Goal: Obtain resource: Obtain resource

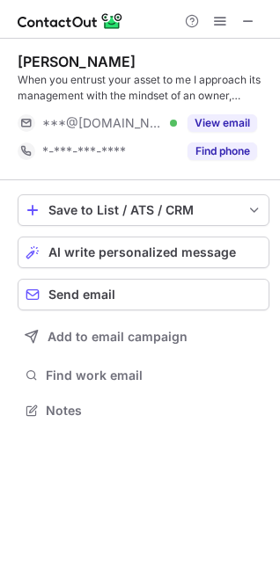
scroll to position [399, 280]
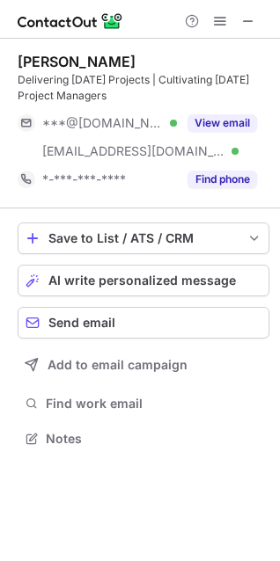
scroll to position [427, 280]
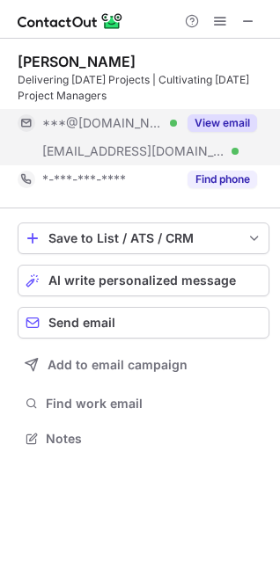
click at [215, 115] on button "View email" at bounding box center [222, 123] width 70 height 18
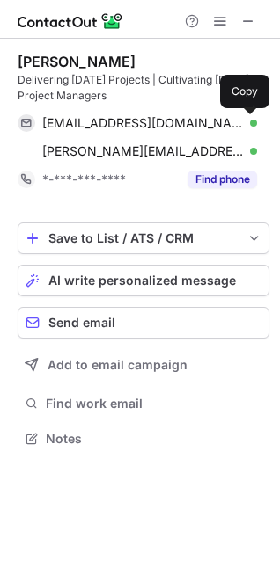
click at [241, 120] on span at bounding box center [248, 123] width 14 height 14
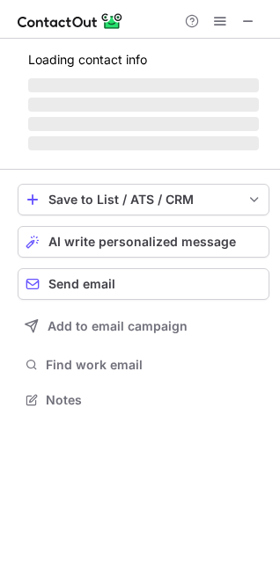
scroll to position [411, 280]
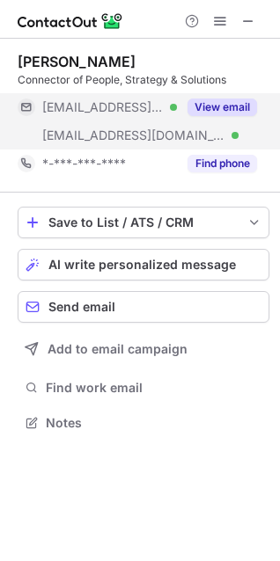
click at [199, 106] on button "View email" at bounding box center [222, 108] width 70 height 18
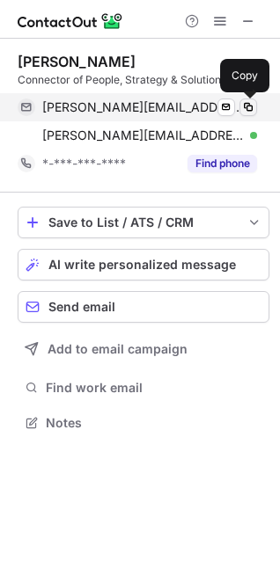
click at [246, 106] on span at bounding box center [248, 107] width 14 height 14
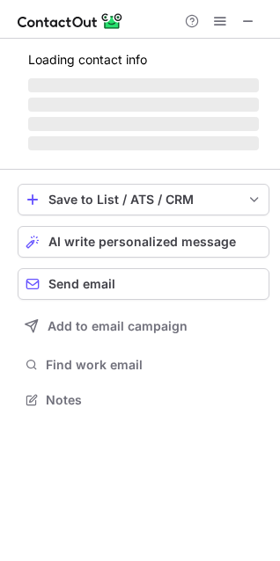
scroll to position [383, 280]
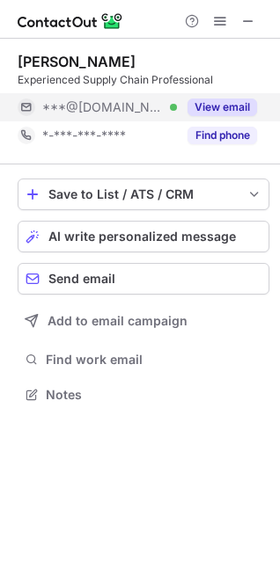
click at [187, 98] on div "View email" at bounding box center [217, 107] width 80 height 28
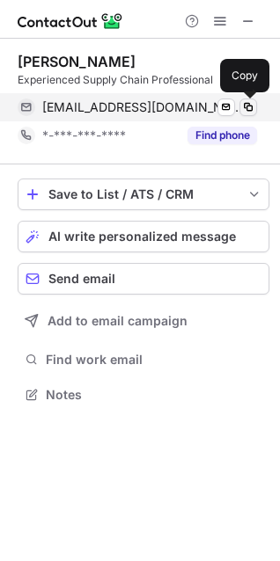
click at [245, 101] on span at bounding box center [248, 107] width 14 height 14
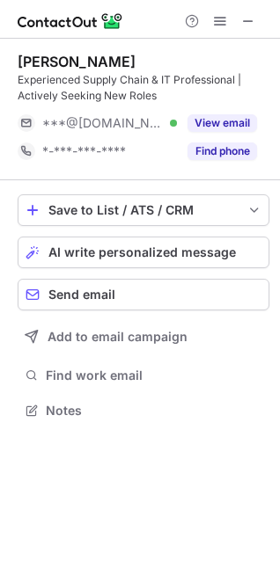
scroll to position [399, 280]
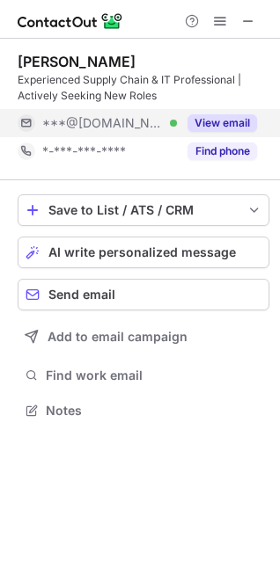
click at [209, 125] on button "View email" at bounding box center [222, 123] width 70 height 18
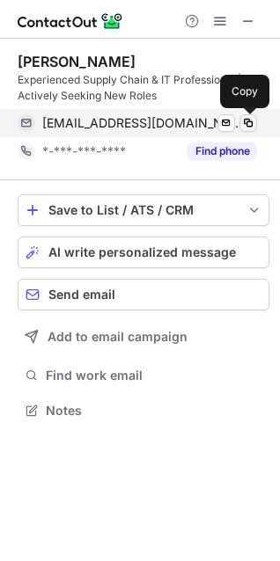
click at [243, 124] on span at bounding box center [248, 123] width 14 height 14
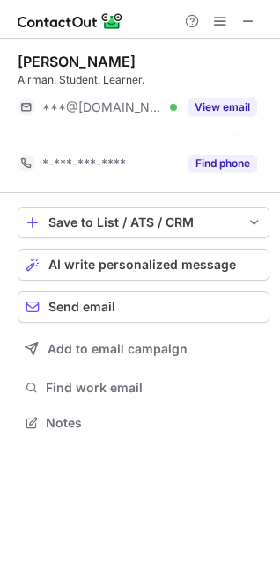
scroll to position [383, 280]
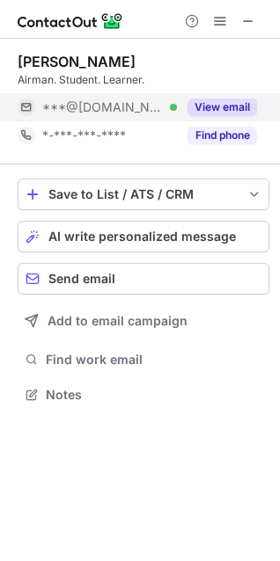
click at [198, 101] on button "View email" at bounding box center [222, 108] width 70 height 18
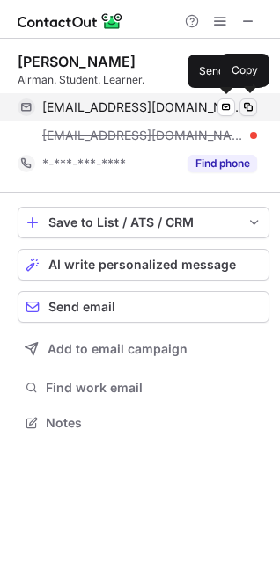
scroll to position [411, 280]
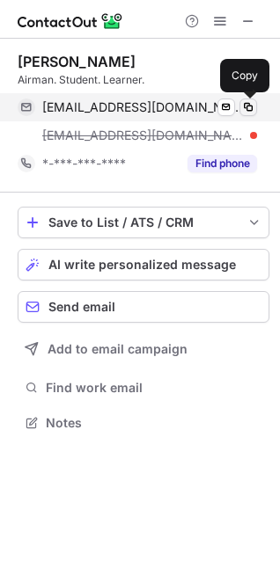
click at [239, 105] on button at bounding box center [248, 108] width 18 height 18
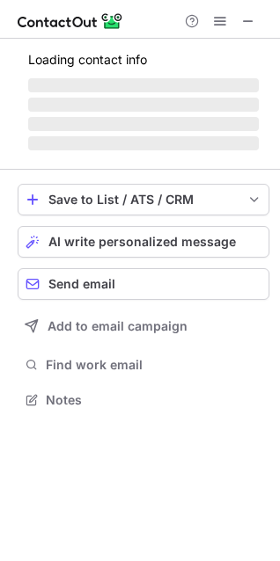
scroll to position [399, 280]
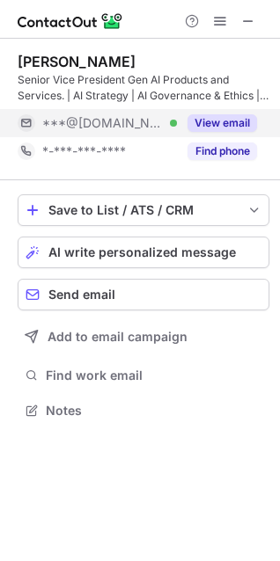
click at [217, 118] on button "View email" at bounding box center [222, 123] width 70 height 18
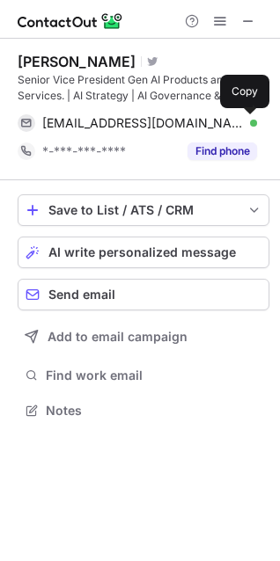
click at [253, 118] on span at bounding box center [248, 123] width 14 height 14
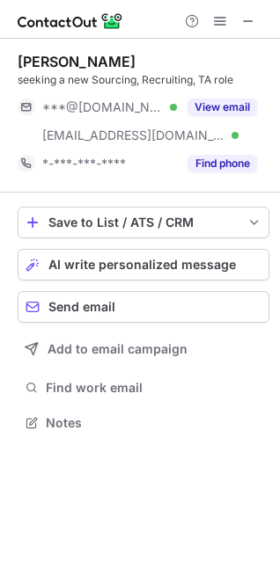
scroll to position [411, 280]
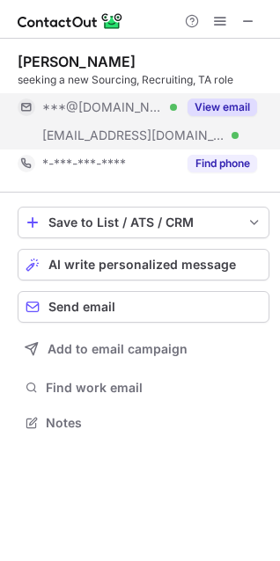
click at [199, 99] on button "View email" at bounding box center [222, 108] width 70 height 18
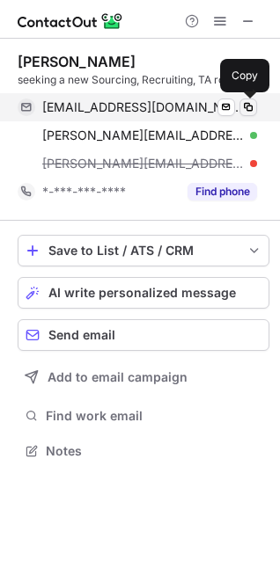
click at [241, 107] on span at bounding box center [248, 107] width 14 height 14
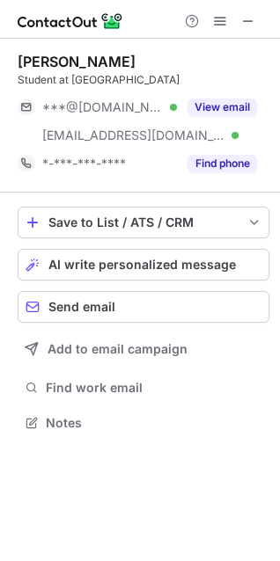
scroll to position [411, 280]
click at [198, 105] on button "View email" at bounding box center [222, 108] width 70 height 18
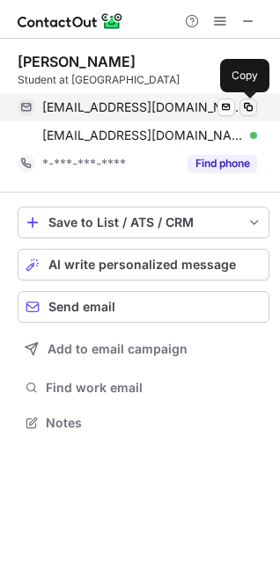
click at [242, 107] on span at bounding box center [248, 107] width 14 height 14
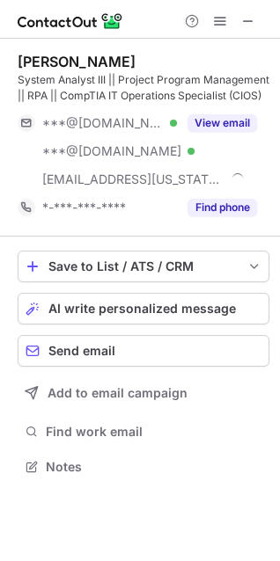
scroll to position [455, 280]
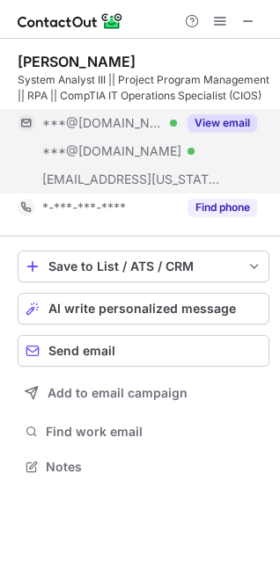
drag, startPoint x: 193, startPoint y: 124, endPoint x: 212, endPoint y: 125, distance: 19.4
click at [212, 125] on button "View email" at bounding box center [222, 123] width 70 height 18
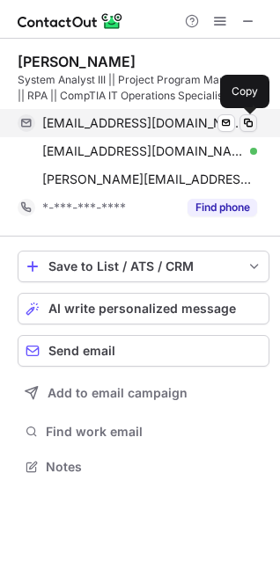
click at [247, 128] on span at bounding box center [248, 123] width 14 height 14
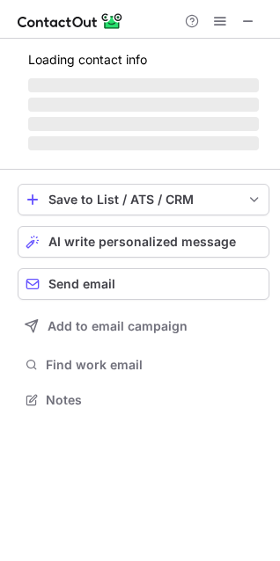
scroll to position [427, 280]
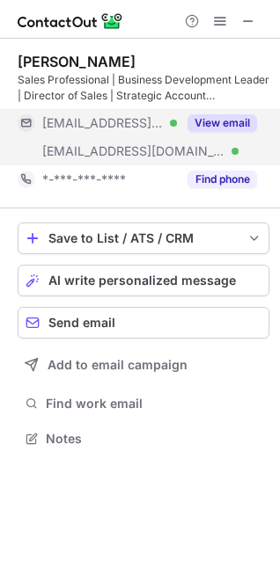
click at [224, 117] on button "View email" at bounding box center [222, 123] width 70 height 18
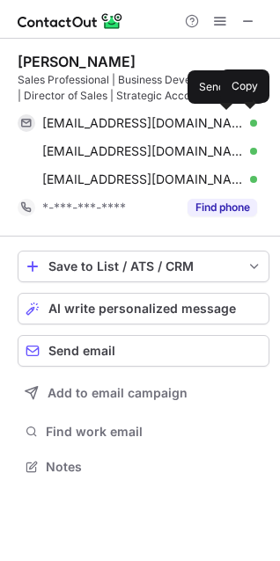
scroll to position [455, 280]
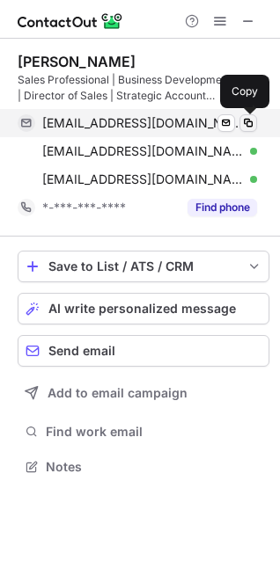
click at [243, 121] on span at bounding box center [248, 123] width 14 height 14
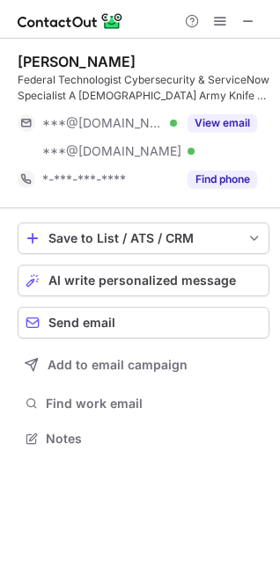
scroll to position [427, 280]
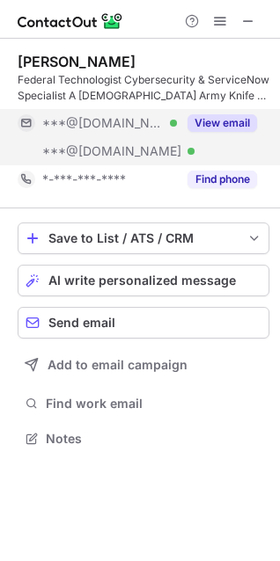
click at [205, 116] on button "View email" at bounding box center [222, 123] width 70 height 18
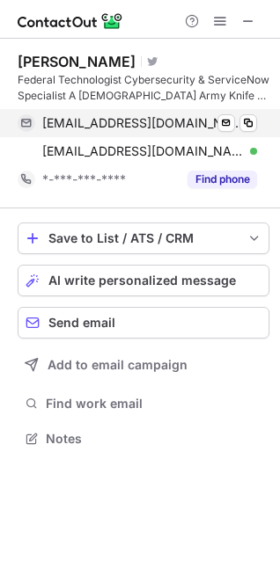
click at [239, 124] on div "gjminer@yahoo.com Verified" at bounding box center [149, 123] width 215 height 16
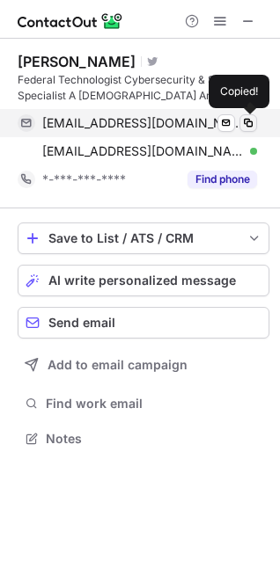
click at [242, 124] on span at bounding box center [248, 123] width 14 height 14
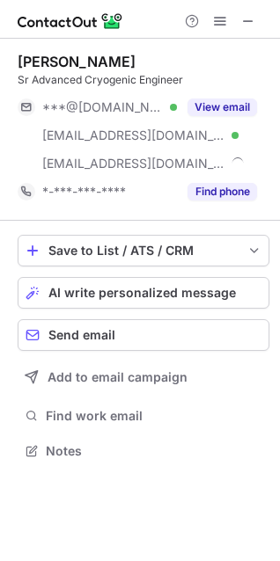
scroll to position [439, 280]
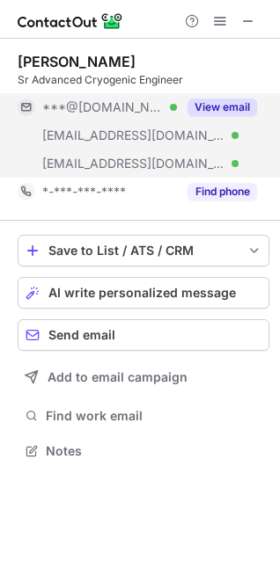
click at [239, 112] on button "View email" at bounding box center [222, 108] width 70 height 18
click at [177, 107] on div "***@msn.com Verified" at bounding box center [109, 107] width 135 height 16
click at [177, 106] on div "***@msn.com Verified" at bounding box center [109, 107] width 135 height 16
click at [177, 101] on div "***@msn.com Verified" at bounding box center [109, 107] width 135 height 16
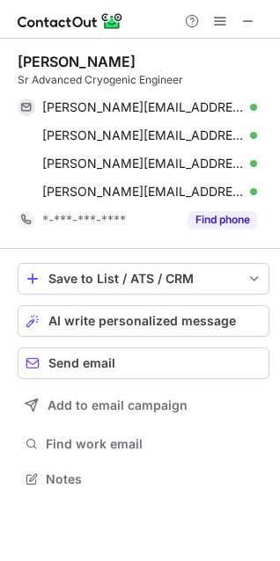
scroll to position [467, 280]
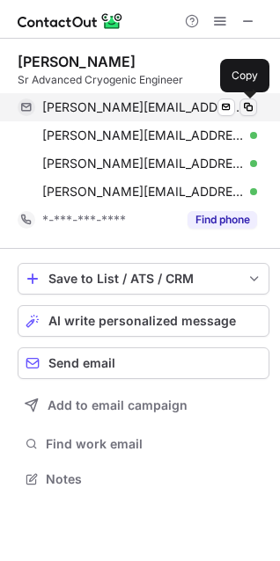
click at [240, 109] on button at bounding box center [248, 108] width 18 height 18
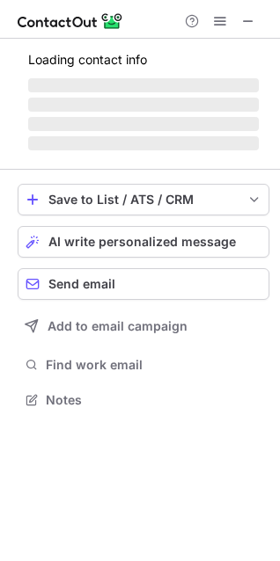
scroll to position [383, 280]
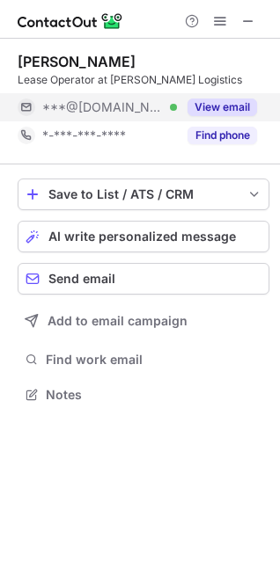
click at [209, 99] on button "View email" at bounding box center [222, 108] width 70 height 18
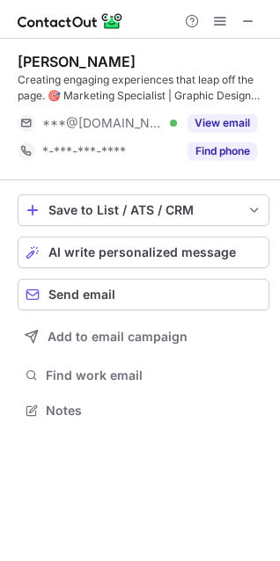
scroll to position [399, 280]
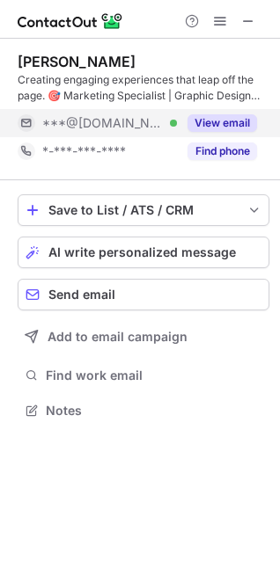
click at [205, 117] on button "View email" at bounding box center [222, 123] width 70 height 18
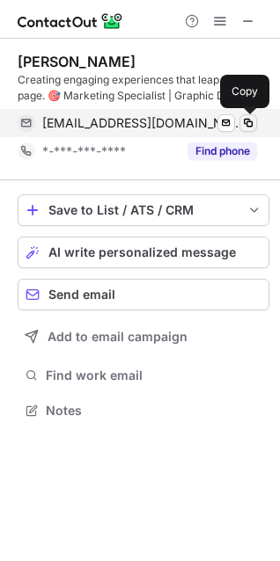
click at [242, 119] on span at bounding box center [248, 123] width 14 height 14
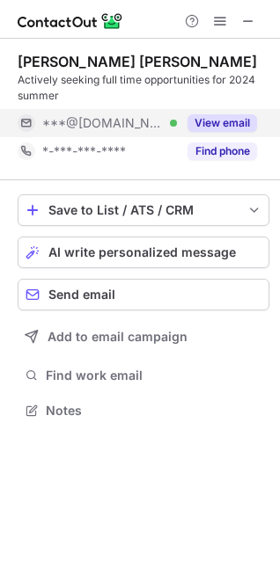
click at [214, 123] on button "View email" at bounding box center [222, 123] width 70 height 18
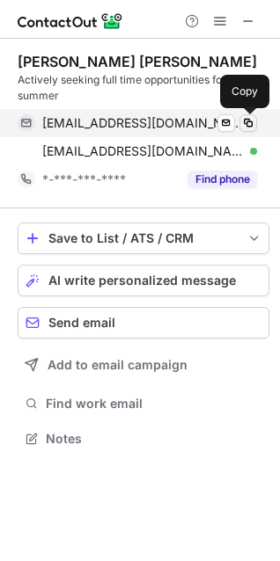
click at [242, 126] on span at bounding box center [248, 123] width 14 height 14
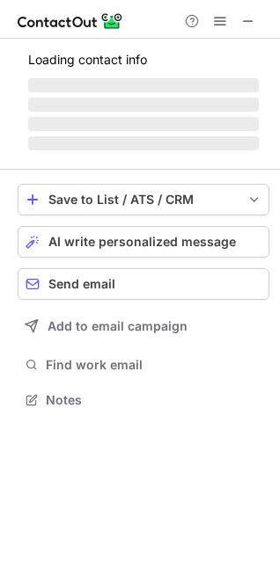
scroll to position [399, 280]
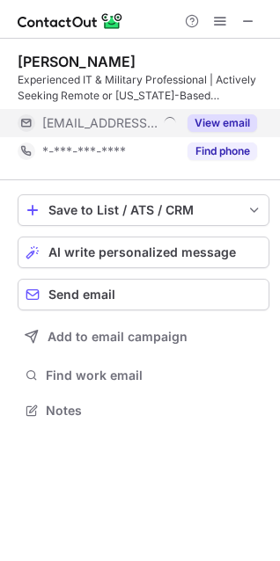
click at [200, 128] on button "View email" at bounding box center [222, 123] width 70 height 18
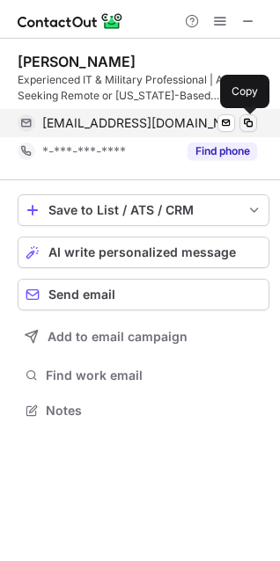
click at [241, 124] on span at bounding box center [248, 123] width 14 height 14
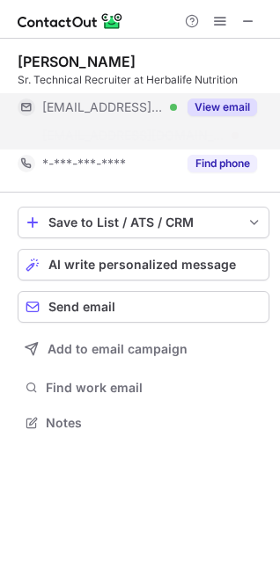
scroll to position [383, 280]
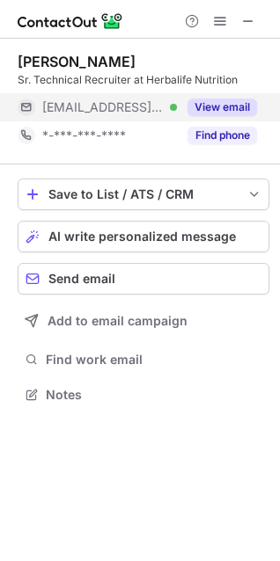
click at [215, 100] on button "View email" at bounding box center [222, 108] width 70 height 18
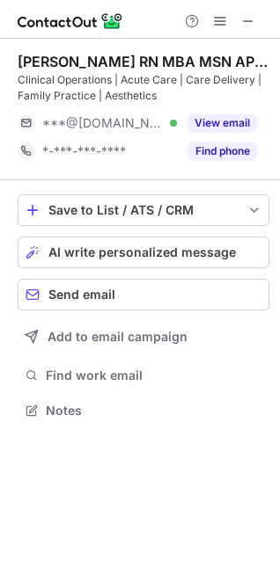
scroll to position [399, 280]
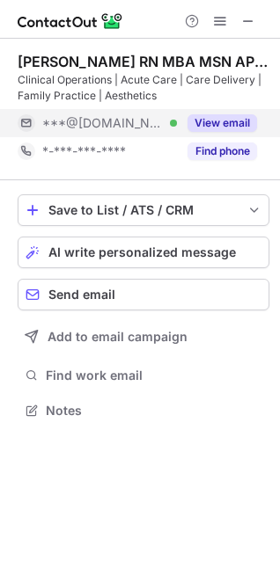
click at [220, 121] on button "View email" at bounding box center [222, 123] width 70 height 18
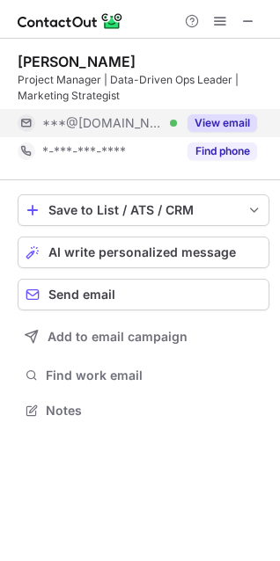
click at [209, 119] on button "View email" at bounding box center [222, 123] width 70 height 18
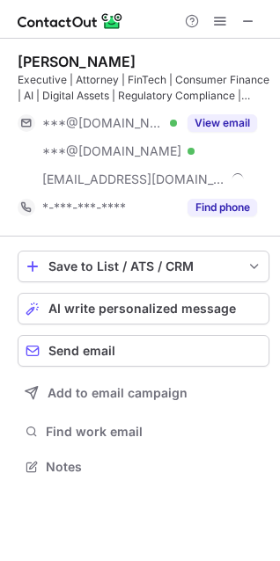
scroll to position [455, 280]
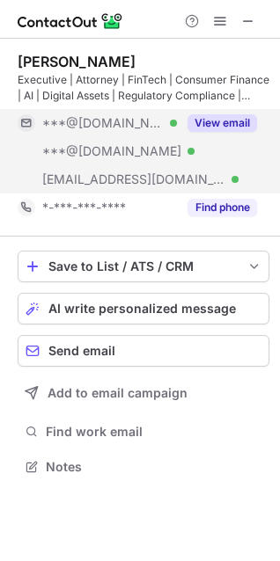
click at [208, 120] on button "View email" at bounding box center [222, 123] width 70 height 18
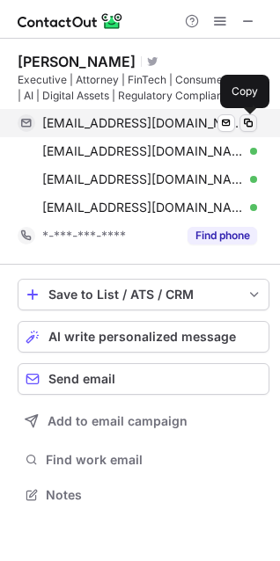
click at [248, 120] on span at bounding box center [248, 123] width 14 height 14
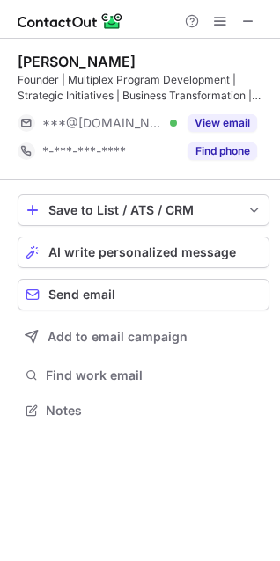
scroll to position [399, 280]
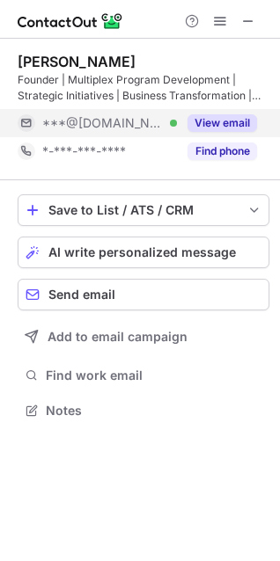
click at [191, 119] on button "View email" at bounding box center [222, 123] width 70 height 18
click at [177, 120] on div "***@gmail.com Verified" at bounding box center [109, 123] width 135 height 16
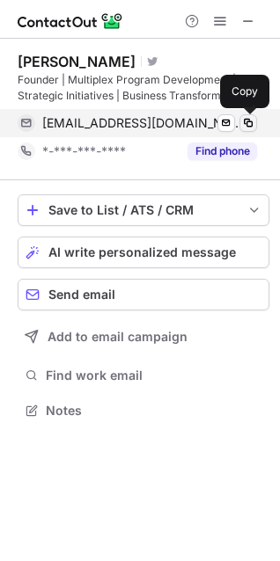
click at [239, 120] on button at bounding box center [248, 123] width 18 height 18
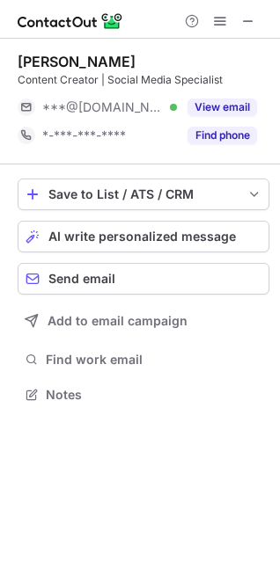
scroll to position [383, 280]
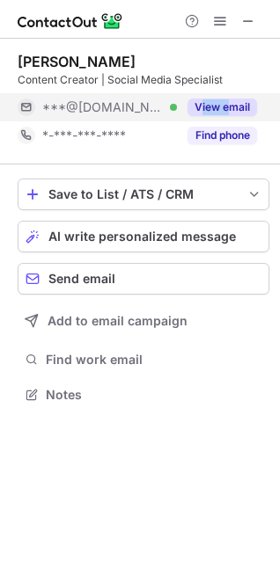
drag, startPoint x: 202, startPoint y: 96, endPoint x: 232, endPoint y: 105, distance: 32.0
click at [232, 105] on div "View email" at bounding box center [217, 107] width 80 height 28
click at [232, 105] on div "***@gmail.com" at bounding box center [149, 107] width 215 height 16
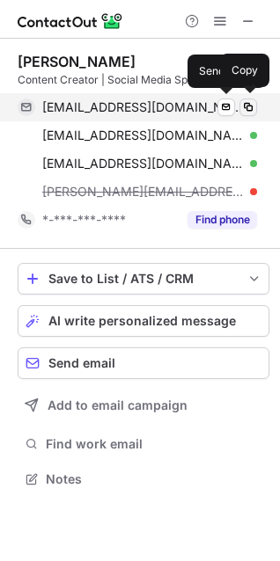
scroll to position [467, 280]
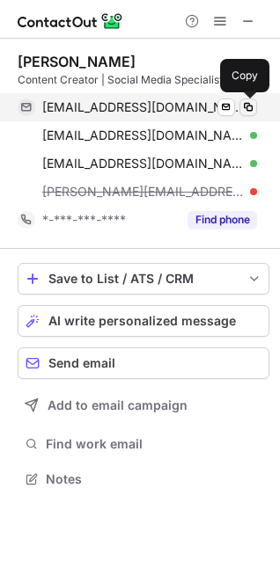
click at [245, 105] on span at bounding box center [248, 107] width 14 height 14
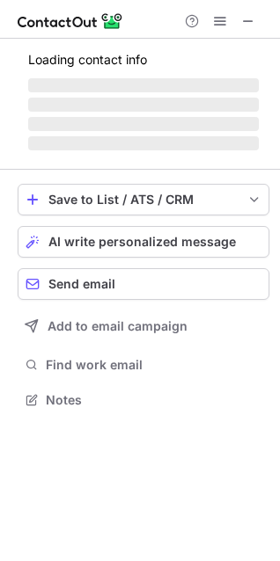
scroll to position [483, 280]
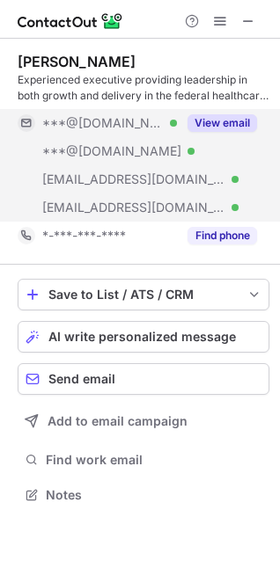
click at [202, 121] on button "View email" at bounding box center [222, 123] width 70 height 18
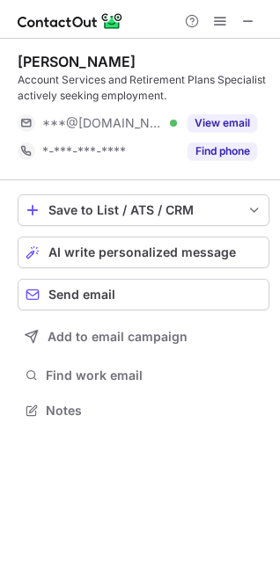
scroll to position [399, 280]
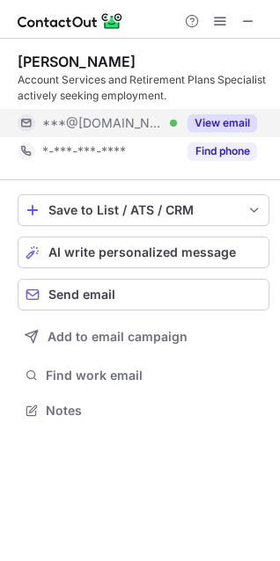
click at [205, 116] on button "View email" at bounding box center [222, 123] width 70 height 18
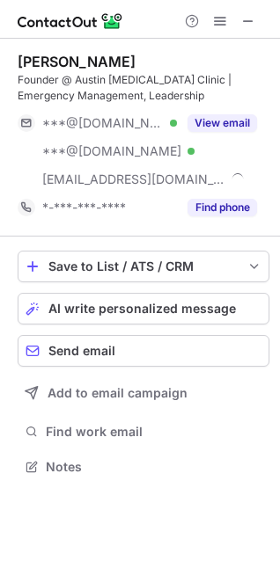
scroll to position [455, 280]
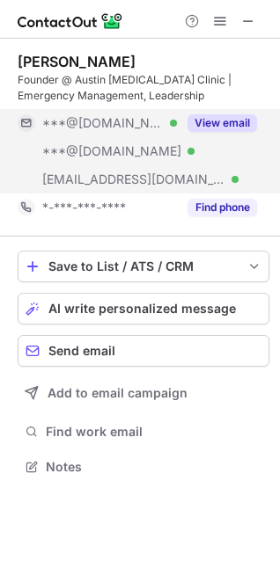
click at [239, 120] on button "View email" at bounding box center [222, 123] width 70 height 18
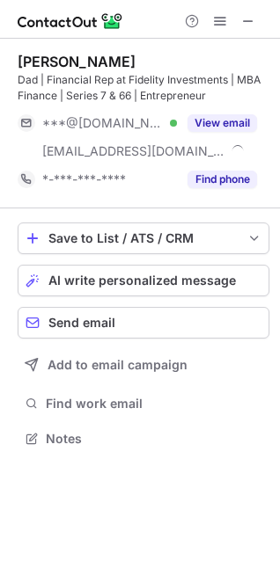
scroll to position [427, 280]
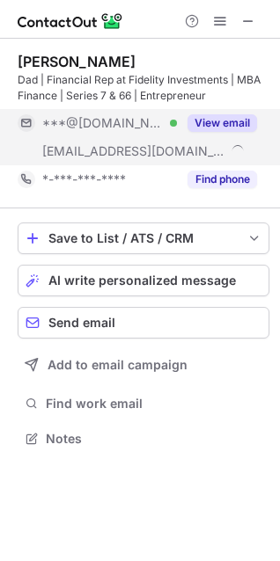
drag, startPoint x: 202, startPoint y: 120, endPoint x: 236, endPoint y: 119, distance: 34.3
click at [236, 119] on button "View email" at bounding box center [222, 123] width 70 height 18
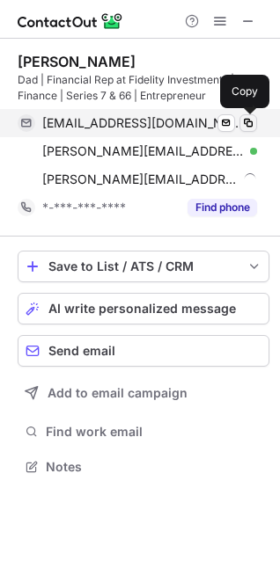
click at [241, 119] on span at bounding box center [248, 123] width 14 height 14
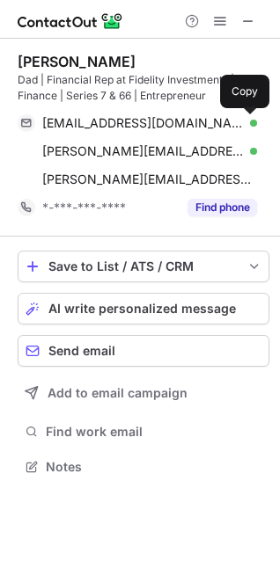
click at [221, 24] on span at bounding box center [220, 21] width 14 height 14
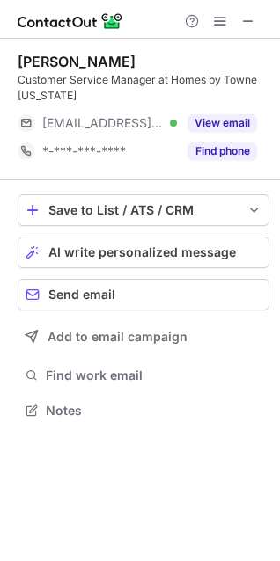
scroll to position [399, 280]
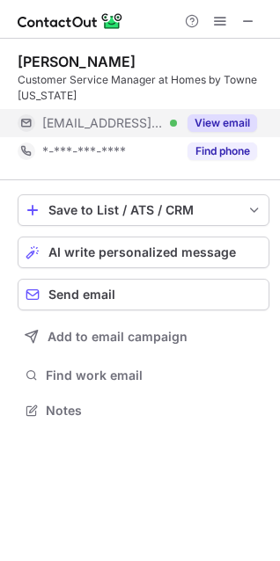
click at [193, 123] on button "View email" at bounding box center [222, 123] width 70 height 18
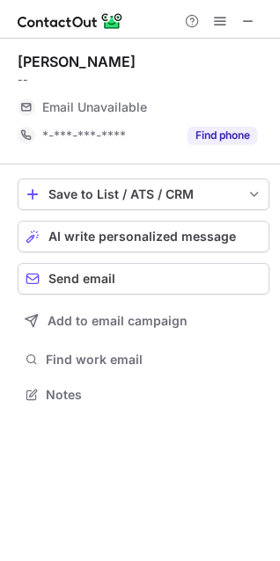
scroll to position [383, 280]
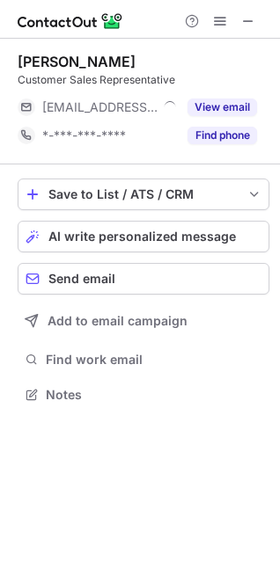
scroll to position [383, 280]
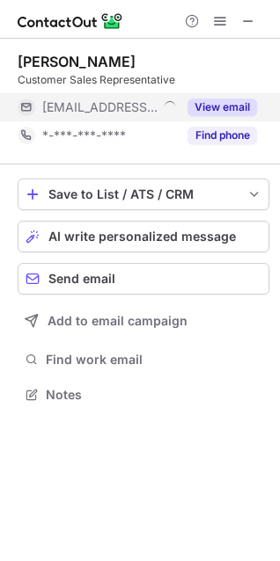
click at [207, 106] on button "View email" at bounding box center [222, 108] width 70 height 18
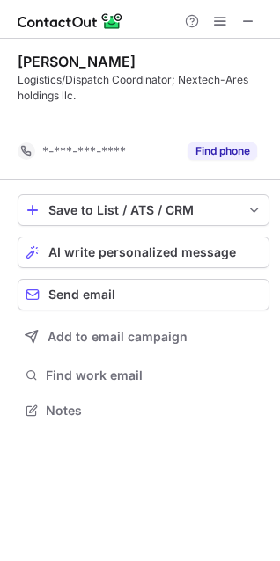
scroll to position [371, 280]
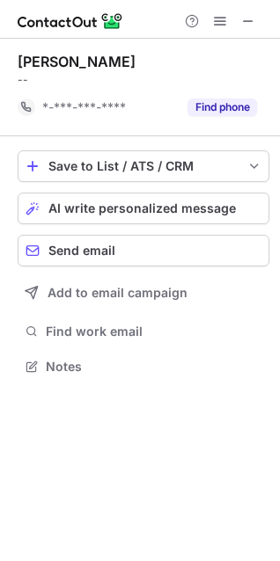
scroll to position [355, 280]
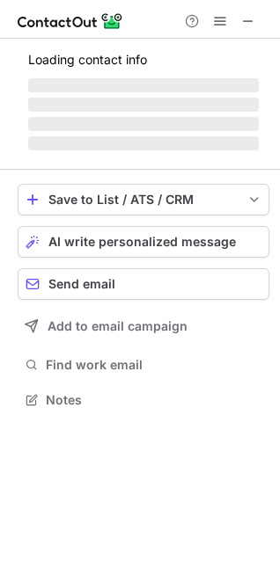
scroll to position [399, 280]
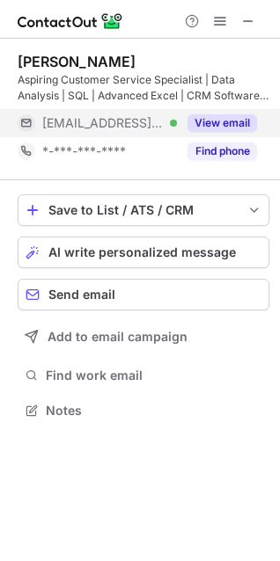
click at [220, 119] on button "View email" at bounding box center [222, 123] width 70 height 18
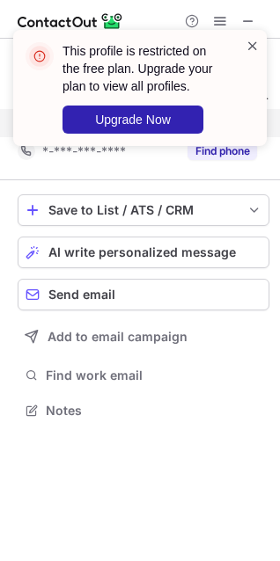
click at [253, 52] on span at bounding box center [253, 46] width 14 height 18
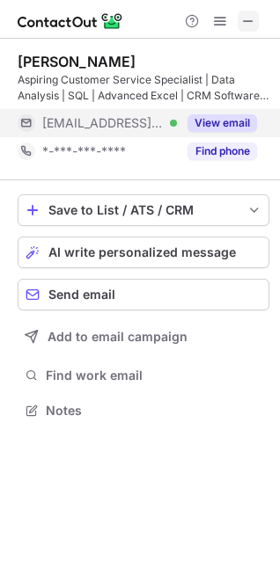
click at [242, 15] on span at bounding box center [248, 21] width 14 height 14
click at [208, 13] on div "Help & Support" at bounding box center [220, 21] width 84 height 21
click at [213, 21] on span at bounding box center [220, 21] width 14 height 14
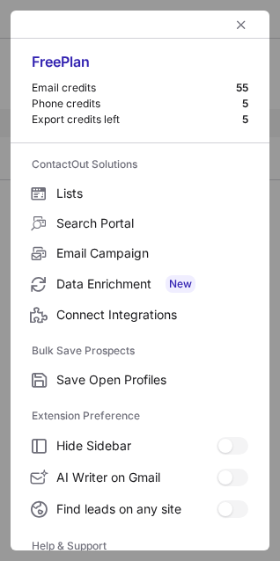
scroll to position [172, 0]
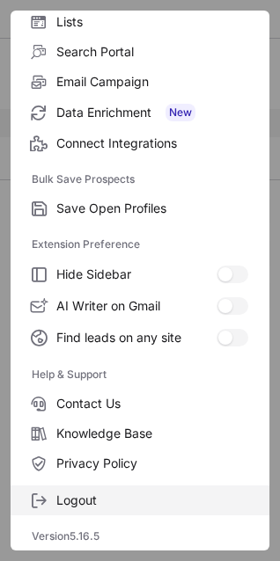
click at [106, 496] on span "Logout" at bounding box center [152, 501] width 192 height 16
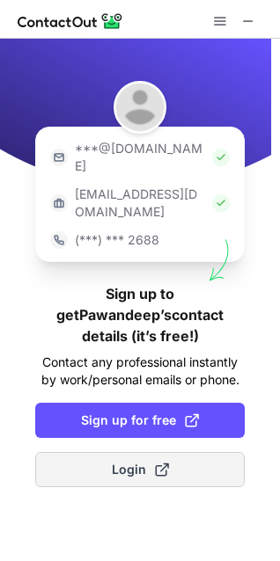
click at [105, 452] on button "Login" at bounding box center [139, 469] width 209 height 35
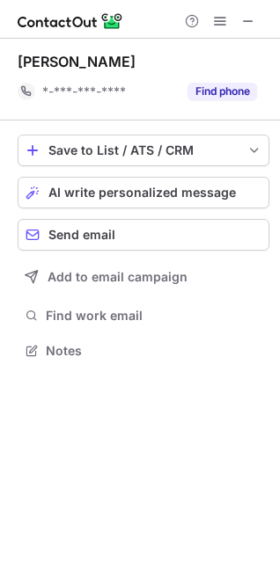
scroll to position [339, 280]
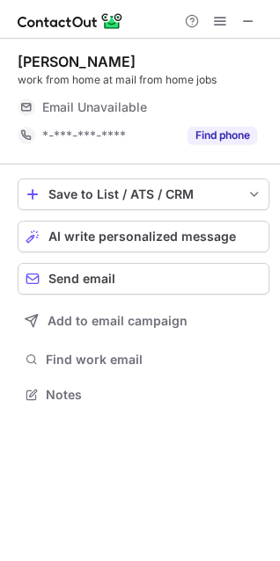
scroll to position [383, 280]
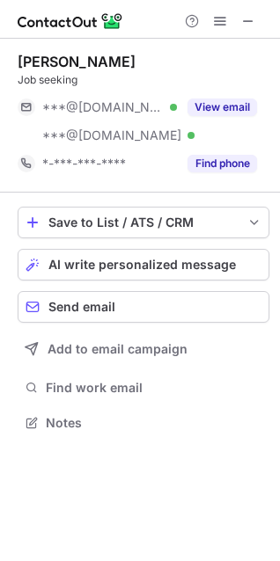
scroll to position [411, 280]
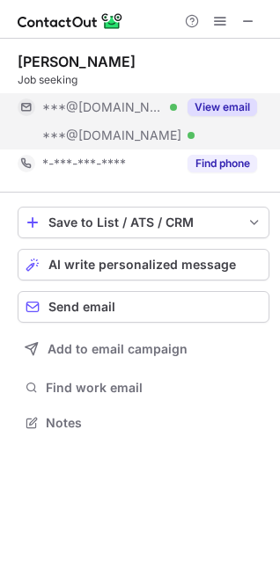
click at [206, 104] on button "View email" at bounding box center [222, 108] width 70 height 18
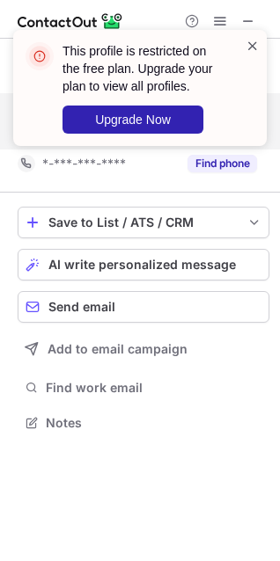
click at [248, 46] on span at bounding box center [253, 46] width 14 height 18
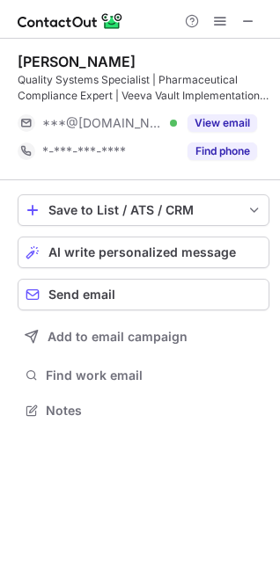
scroll to position [399, 280]
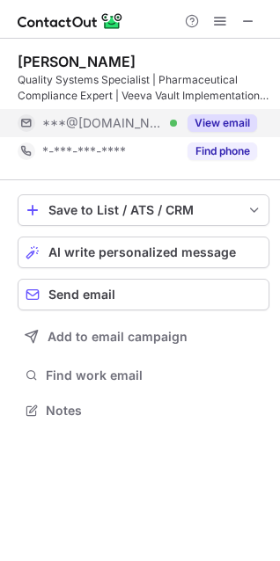
click at [209, 121] on button "View email" at bounding box center [222, 123] width 70 height 18
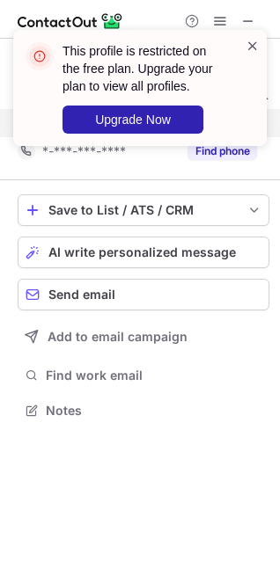
click at [258, 45] on span at bounding box center [253, 46] width 14 height 18
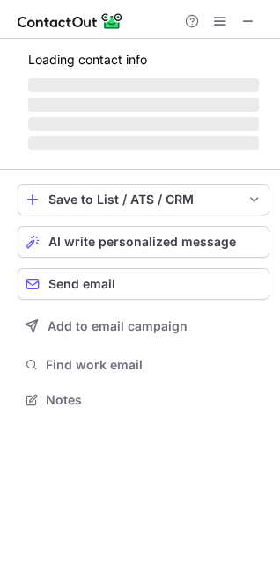
scroll to position [383, 280]
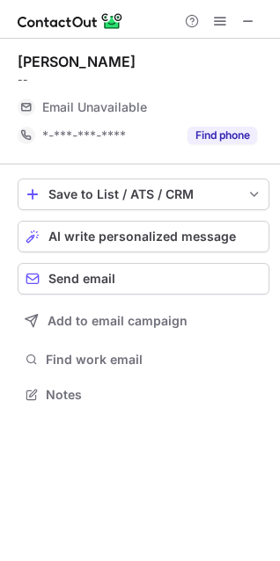
scroll to position [383, 280]
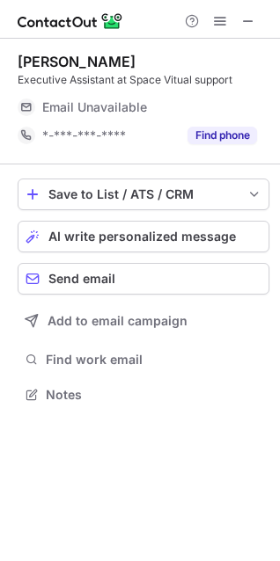
scroll to position [383, 280]
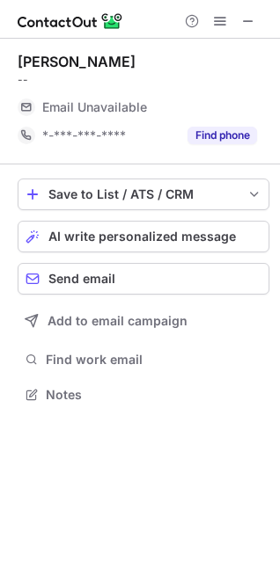
scroll to position [383, 280]
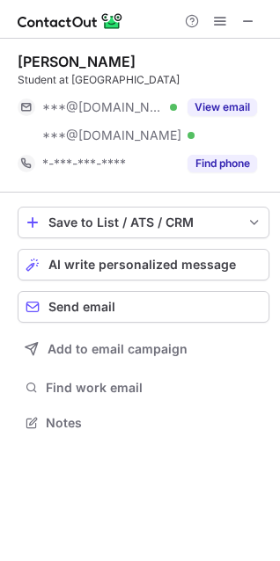
scroll to position [411, 280]
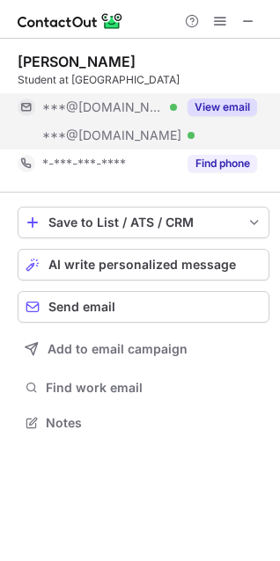
click at [202, 101] on button "View email" at bounding box center [222, 108] width 70 height 18
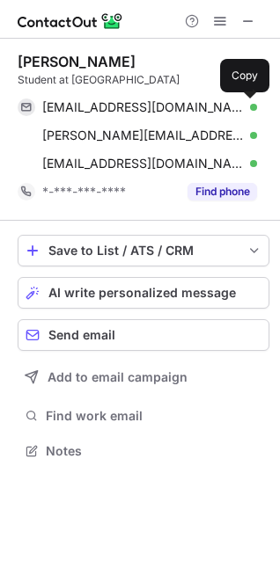
click at [240, 102] on button at bounding box center [248, 108] width 18 height 18
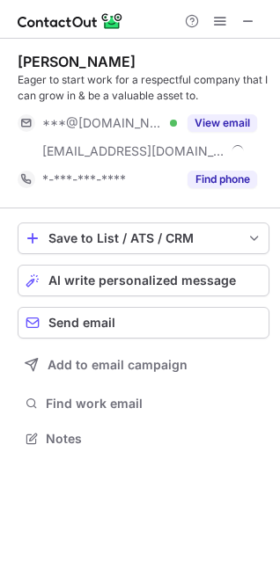
scroll to position [427, 280]
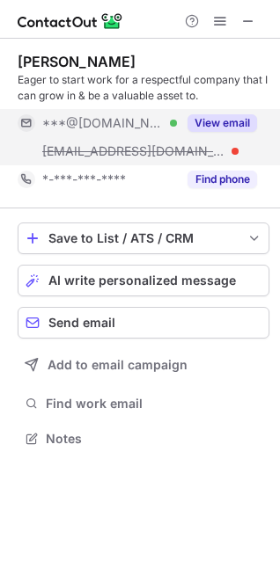
click at [211, 121] on button "View email" at bounding box center [222, 123] width 70 height 18
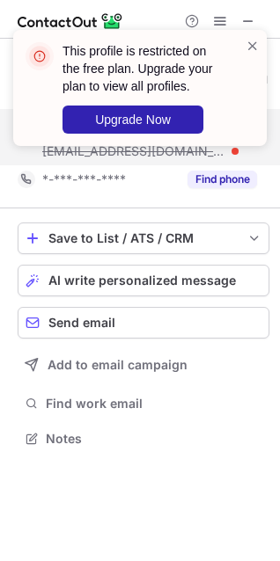
click at [255, 36] on div "This profile is restricted on the free plan. Upgrade your plan to view all prof…" at bounding box center [139, 88] width 253 height 116
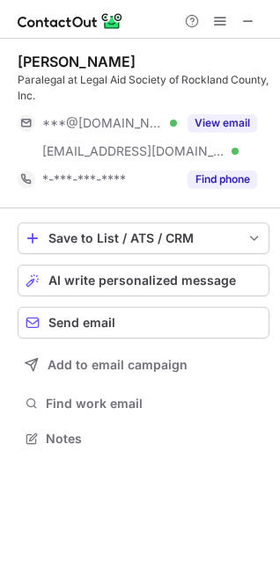
scroll to position [427, 280]
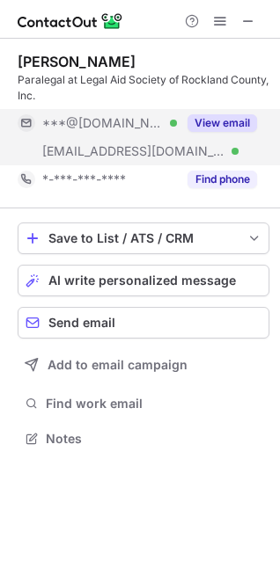
drag, startPoint x: 206, startPoint y: 125, endPoint x: 231, endPoint y: 120, distance: 25.2
click at [231, 120] on button "View email" at bounding box center [222, 123] width 70 height 18
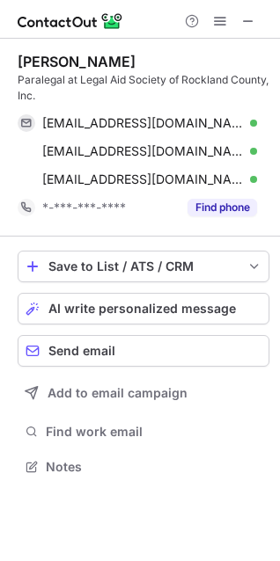
scroll to position [455, 280]
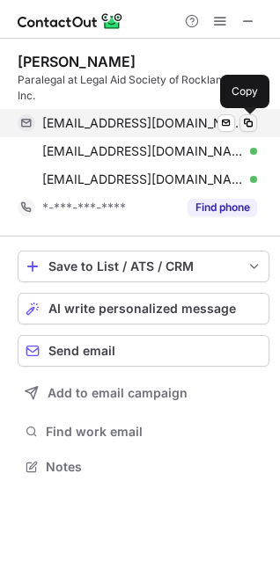
click at [246, 121] on span at bounding box center [248, 123] width 14 height 14
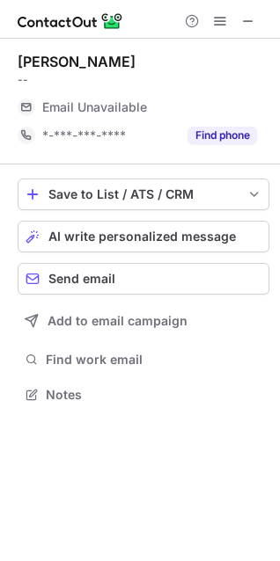
scroll to position [383, 280]
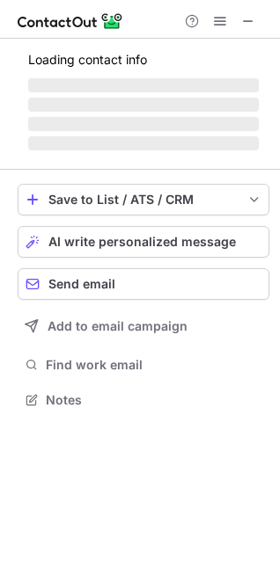
scroll to position [383, 280]
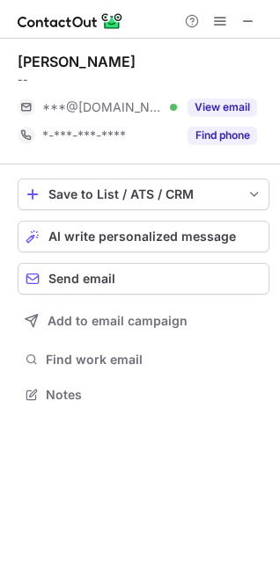
scroll to position [383, 280]
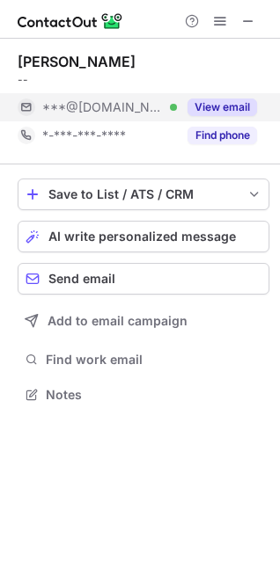
click at [221, 103] on button "View email" at bounding box center [222, 108] width 70 height 18
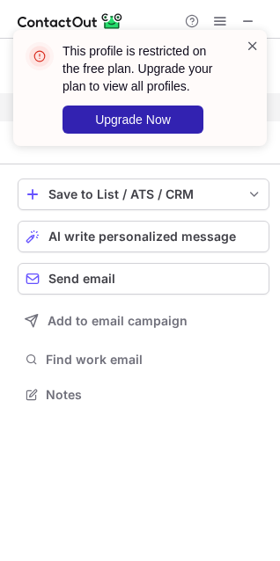
click at [249, 48] on span at bounding box center [253, 46] width 14 height 18
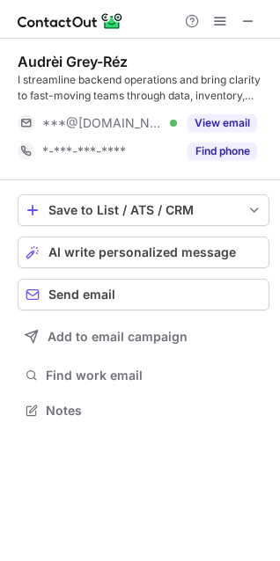
scroll to position [399, 280]
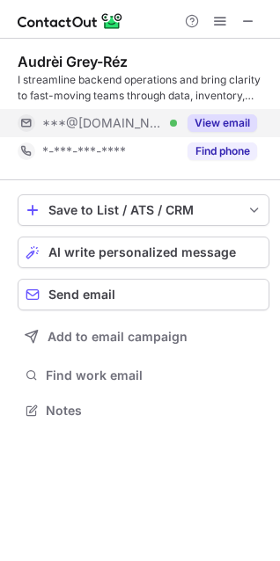
click at [215, 124] on button "View email" at bounding box center [222, 123] width 70 height 18
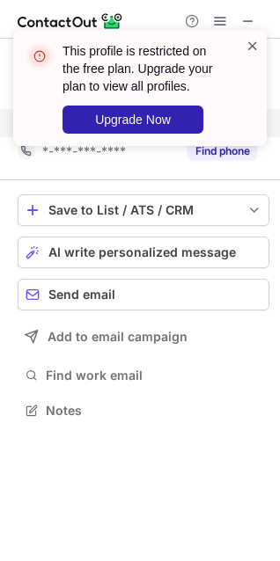
click at [251, 41] on span at bounding box center [253, 46] width 14 height 18
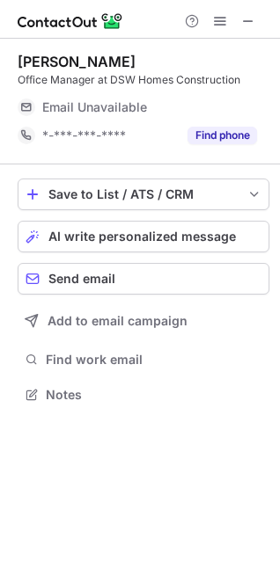
scroll to position [383, 280]
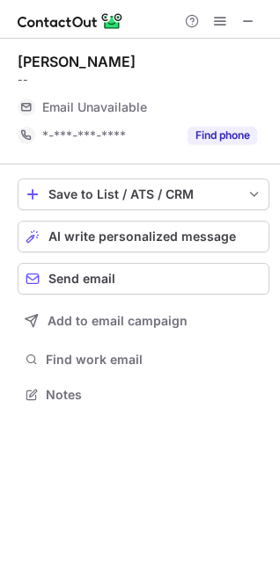
scroll to position [383, 280]
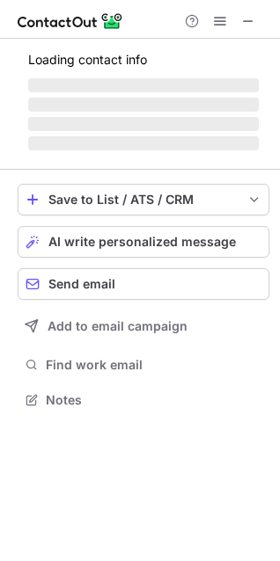
scroll to position [383, 280]
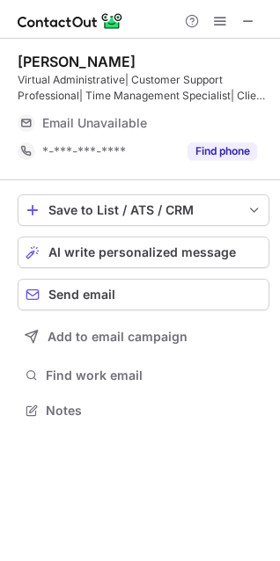
scroll to position [399, 280]
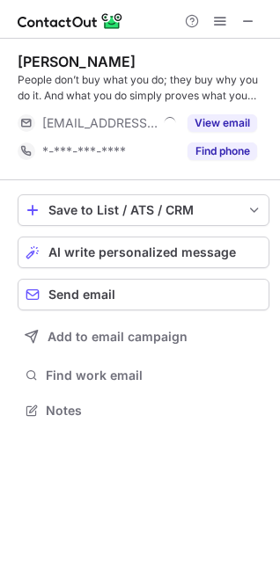
scroll to position [399, 280]
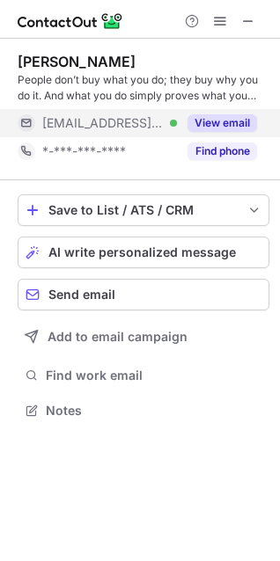
click at [211, 120] on button "View email" at bounding box center [222, 123] width 70 height 18
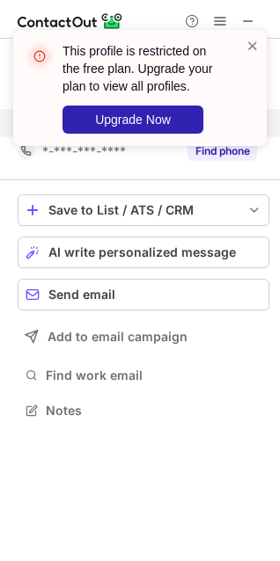
click at [259, 36] on div "This profile is restricted on the free plan. Upgrade your plan to view all prof…" at bounding box center [139, 88] width 253 height 116
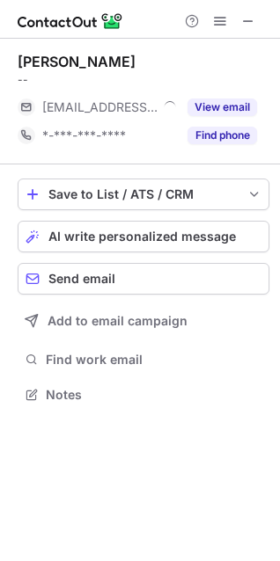
scroll to position [383, 280]
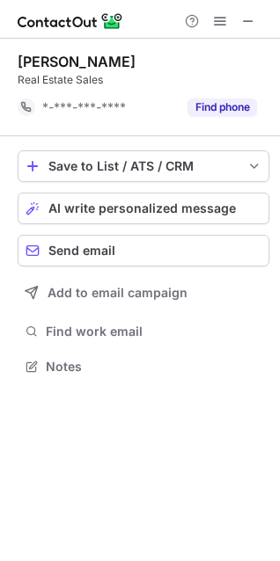
scroll to position [355, 280]
